Goal: Entertainment & Leisure: Browse casually

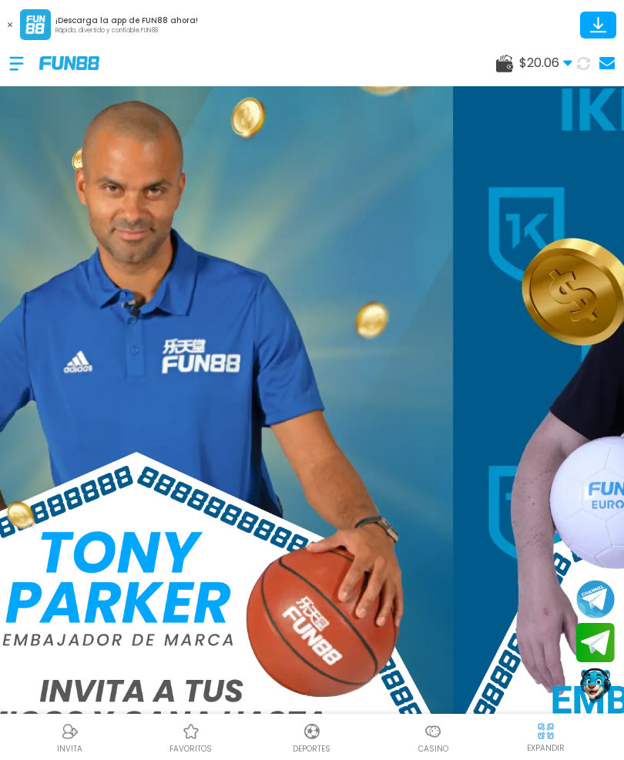
click at [541, 71] on span "$ 20.06" at bounding box center [545, 63] width 53 height 18
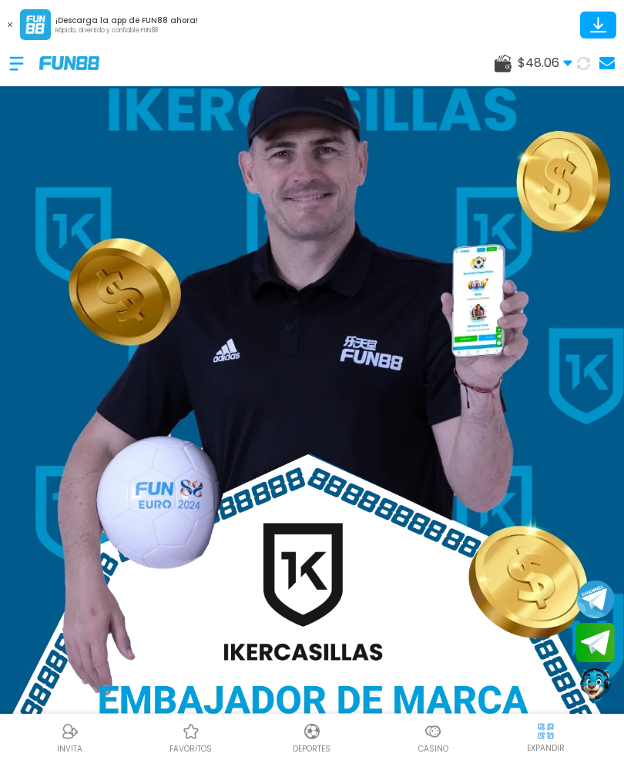
click at [127, 164] on img at bounding box center [312, 478] width 624 height 864
click at [22, 64] on div at bounding box center [24, 63] width 30 height 45
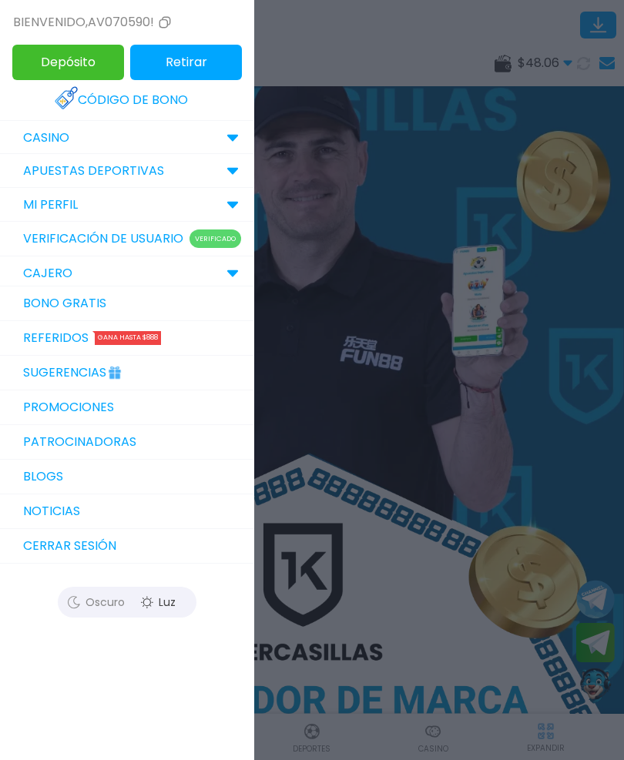
click at [38, 133] on p "CASINO" at bounding box center [46, 138] width 46 height 18
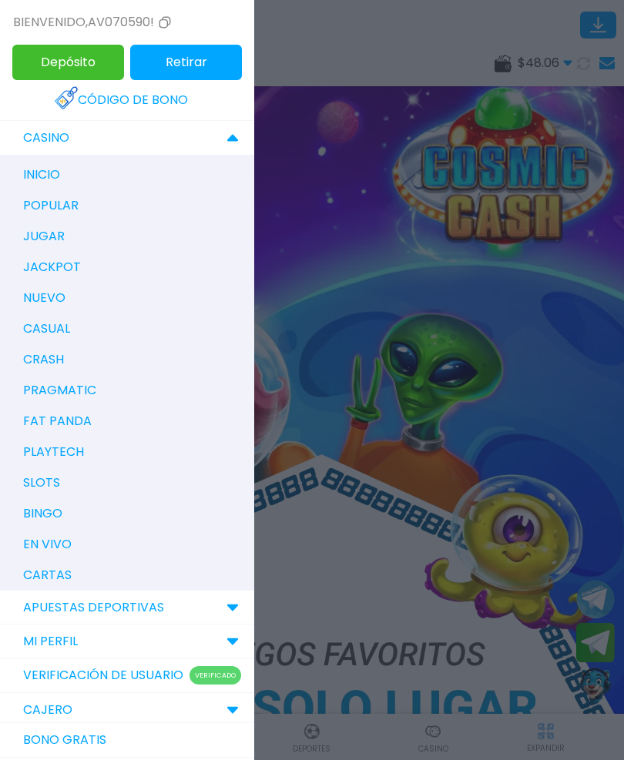
click at [27, 175] on p "inicio" at bounding box center [41, 175] width 37 height 18
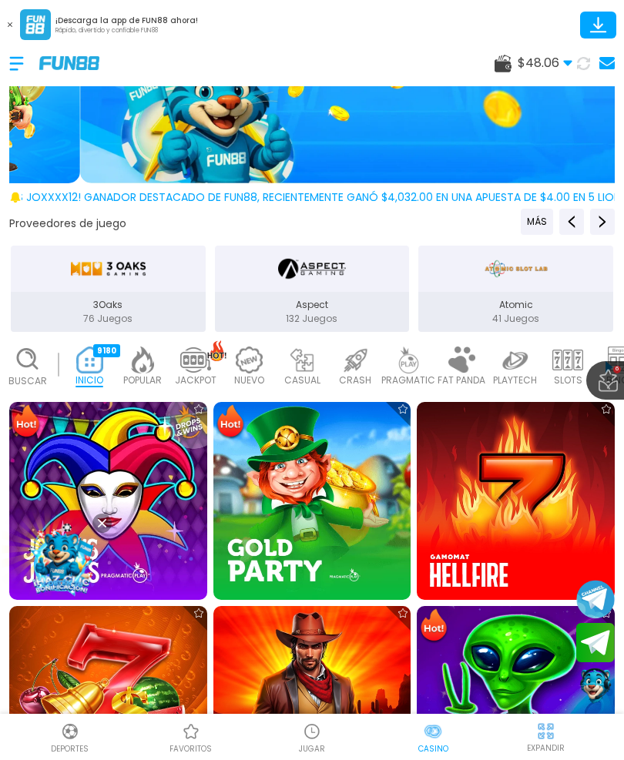
scroll to position [180, 0]
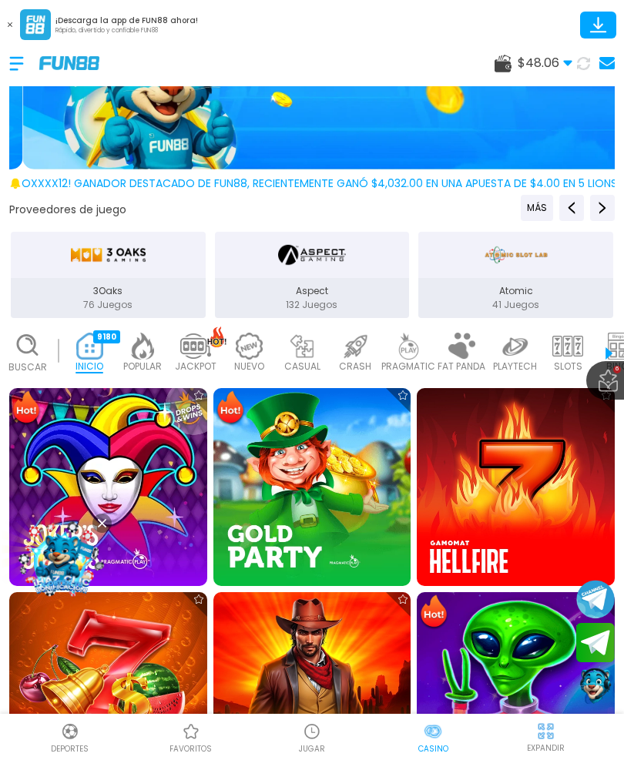
click at [189, 740] on img at bounding box center [191, 732] width 18 height 18
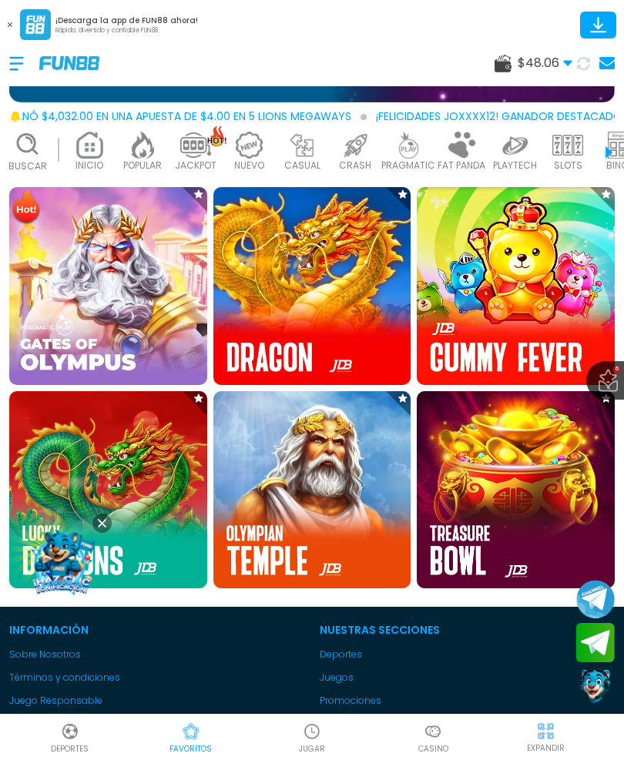
scroll to position [291, 0]
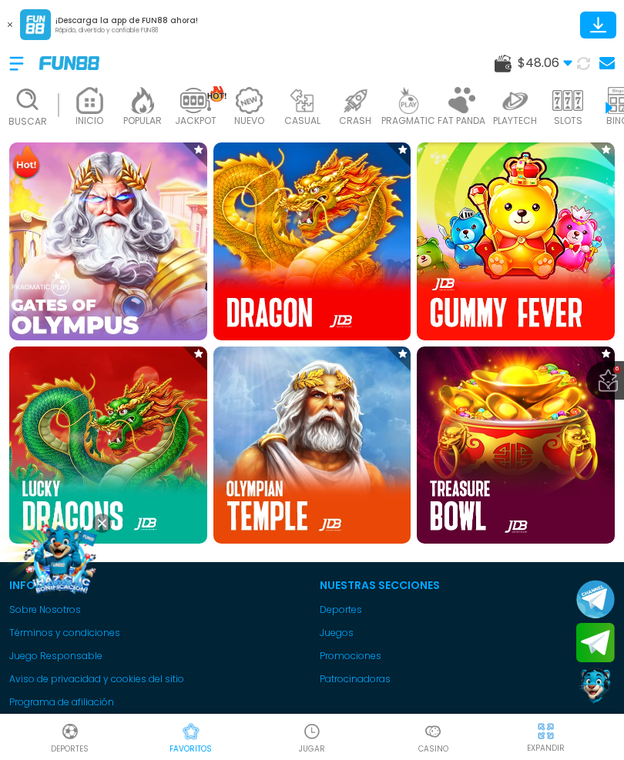
click at [90, 196] on img at bounding box center [107, 241] width 217 height 217
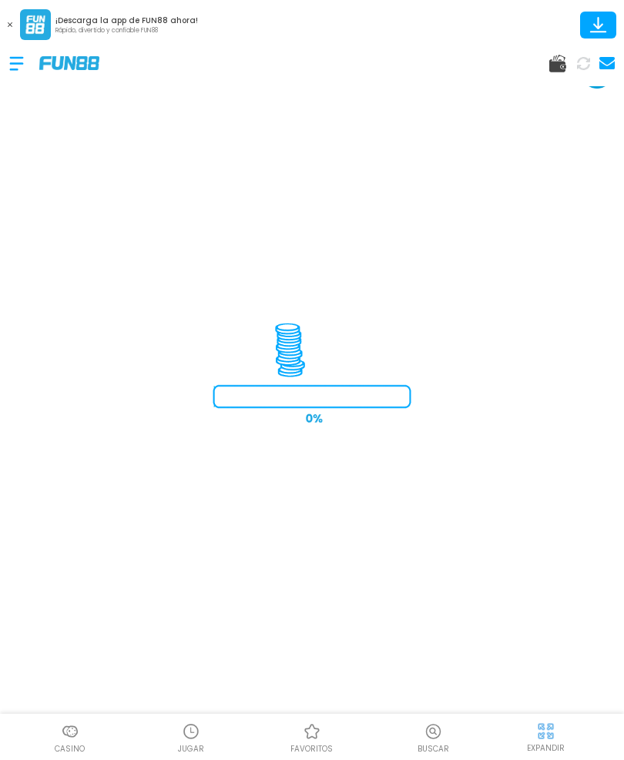
click at [3, 17] on button at bounding box center [10, 25] width 20 height 20
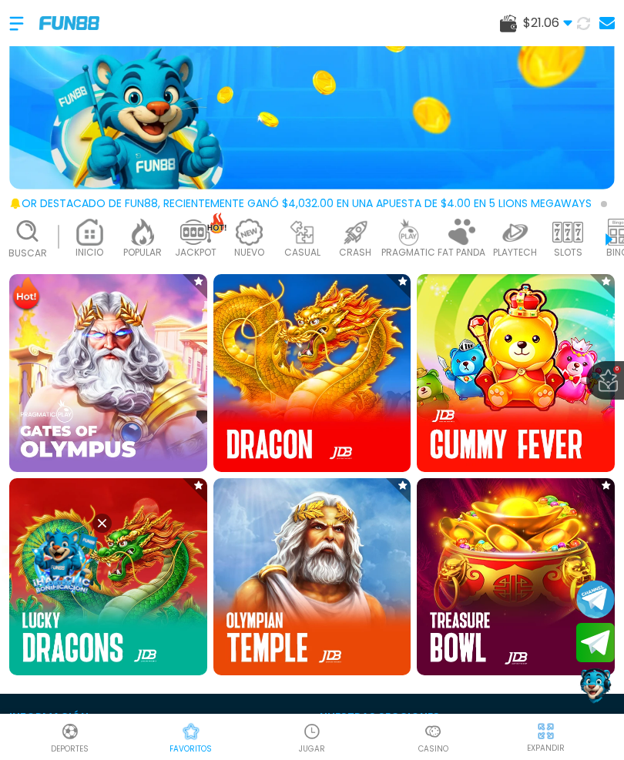
scroll to position [187, 0]
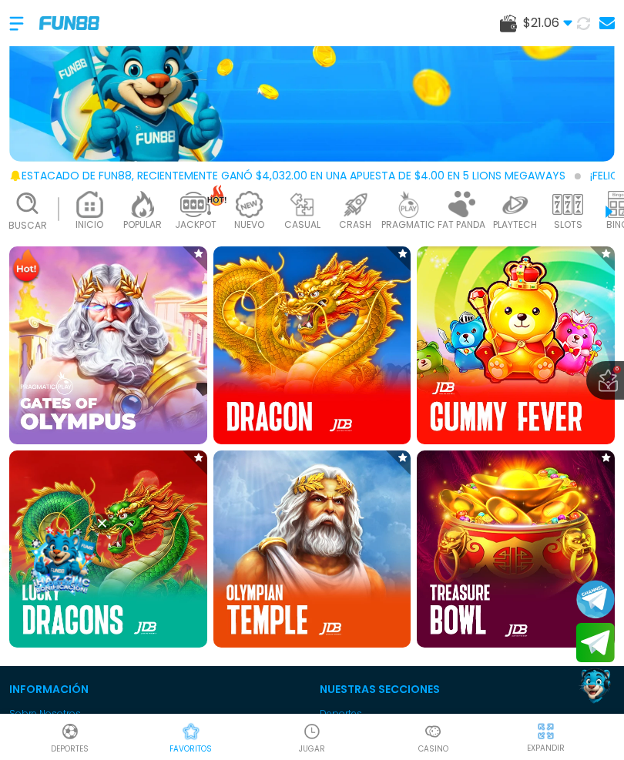
click at [519, 532] on img at bounding box center [516, 550] width 198 height 198
